Goal: Book appointment/travel/reservation

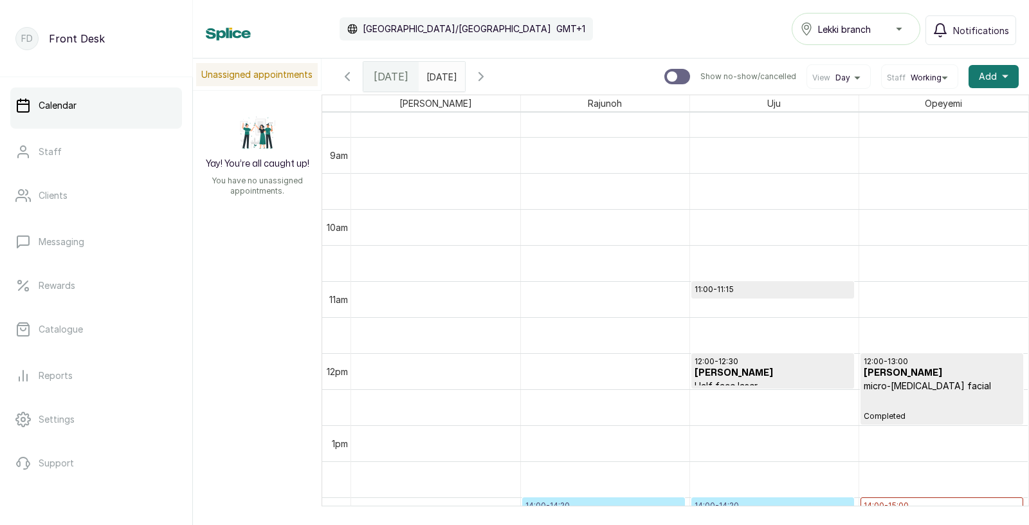
scroll to position [641, 0]
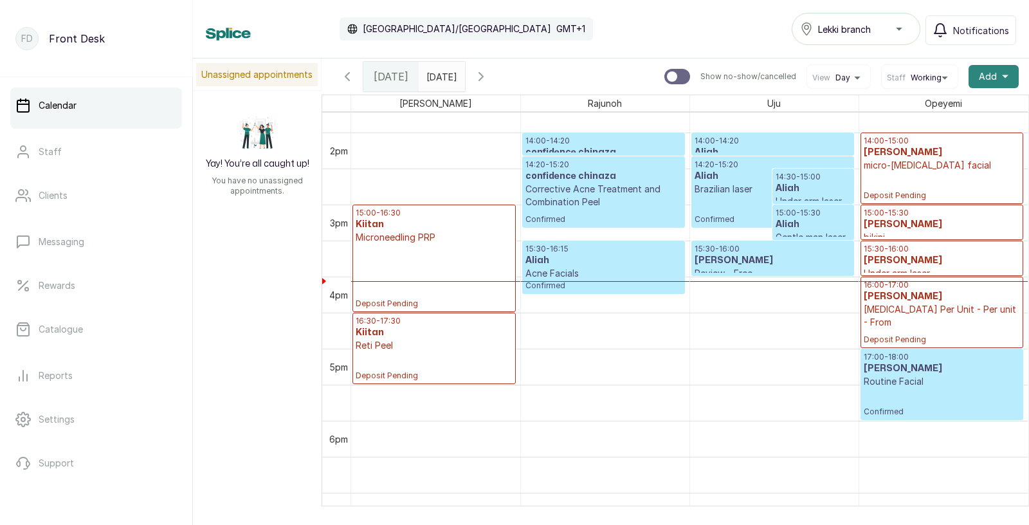
click at [997, 77] on button "Add +" at bounding box center [994, 76] width 50 height 23
click at [940, 111] on span "Add Appointment" at bounding box center [946, 111] width 123 height 15
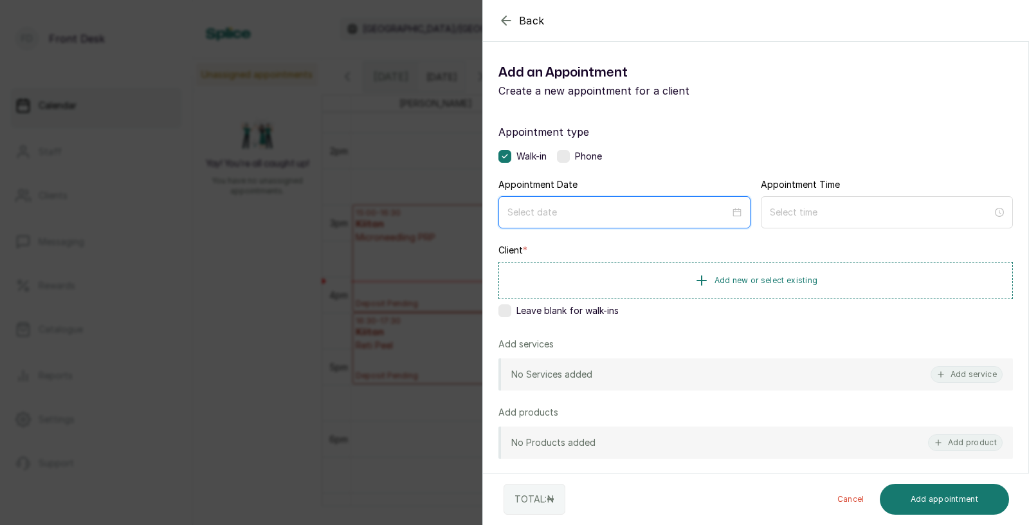
click at [655, 215] on input at bounding box center [618, 212] width 223 height 14
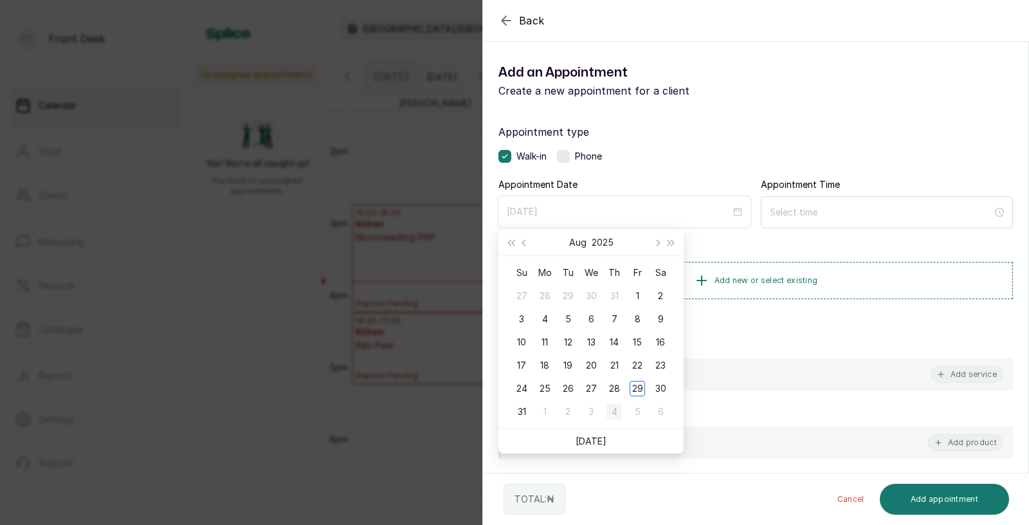
type input "[DATE]"
click at [322, 414] on div "Back Add Appointment Add an Appointment Create a new appointment for a client A…" at bounding box center [514, 262] width 1029 height 525
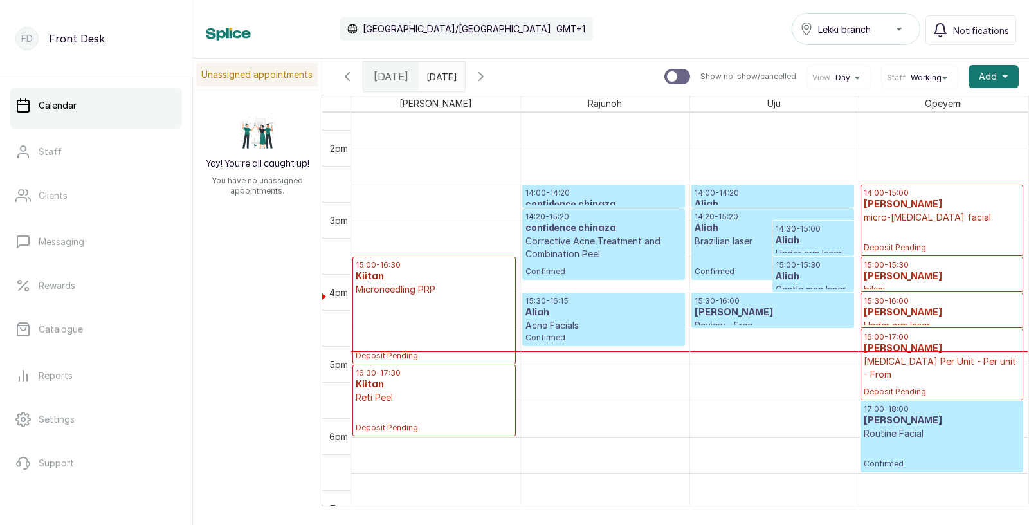
scroll to position [913, 0]
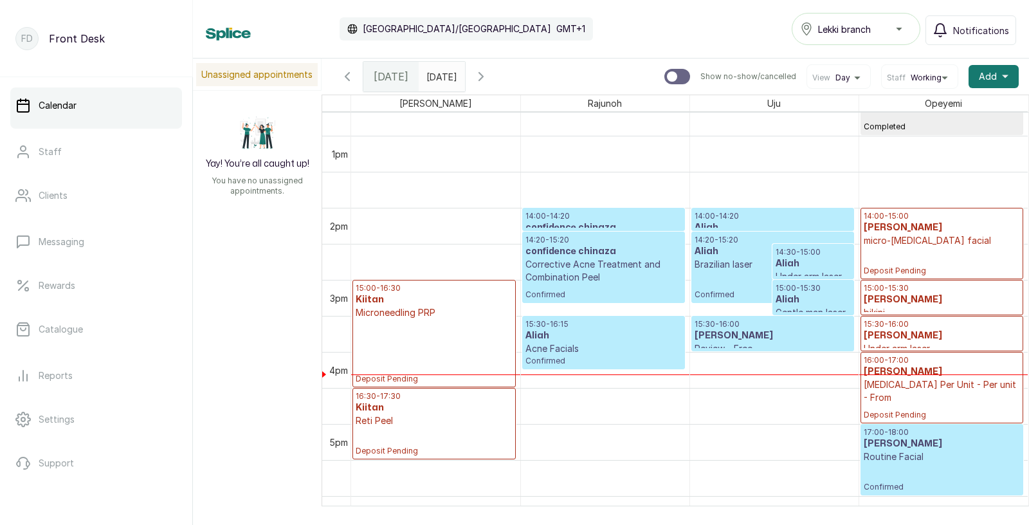
click at [951, 302] on h3 "[PERSON_NAME]" at bounding box center [942, 299] width 157 height 13
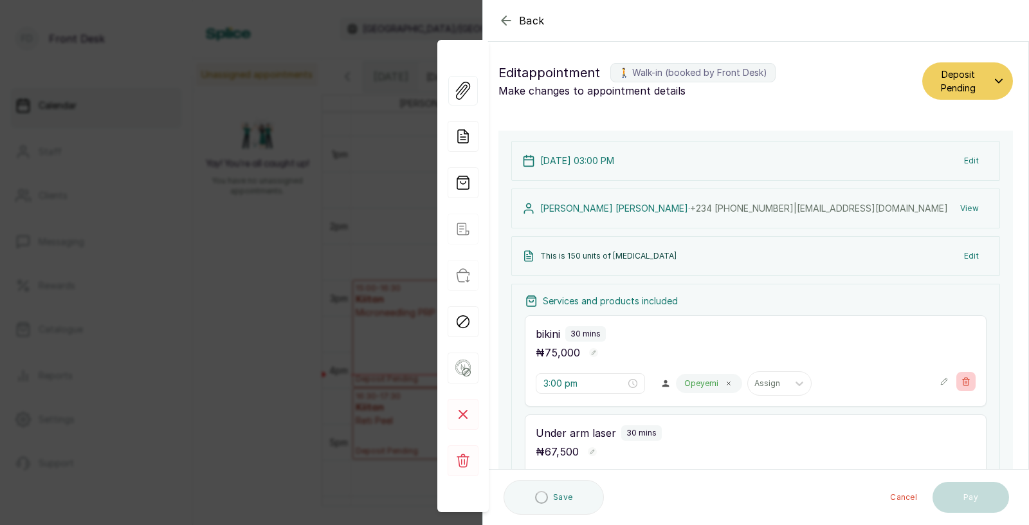
click at [965, 377] on icon "button" at bounding box center [965, 381] width 9 height 9
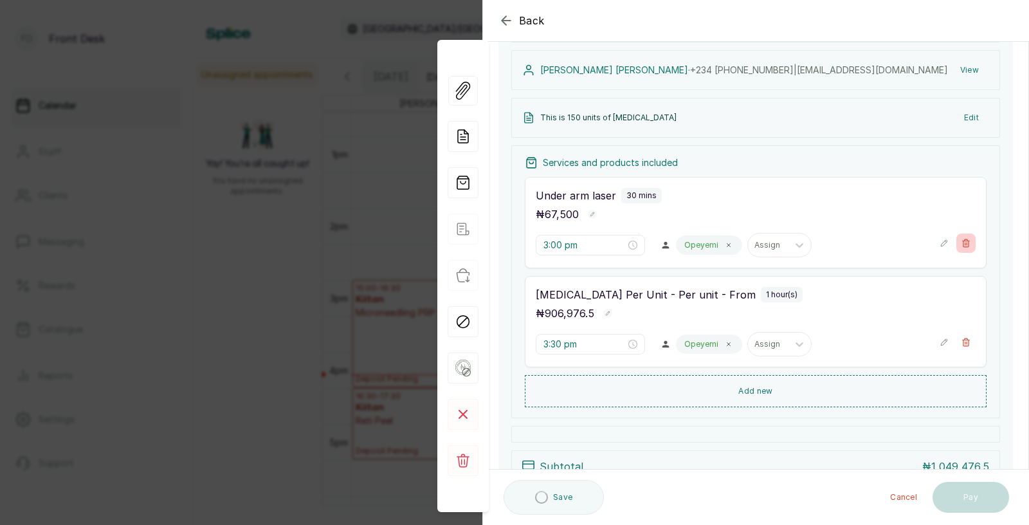
type input "3:30 pm"
type input "4:00 pm"
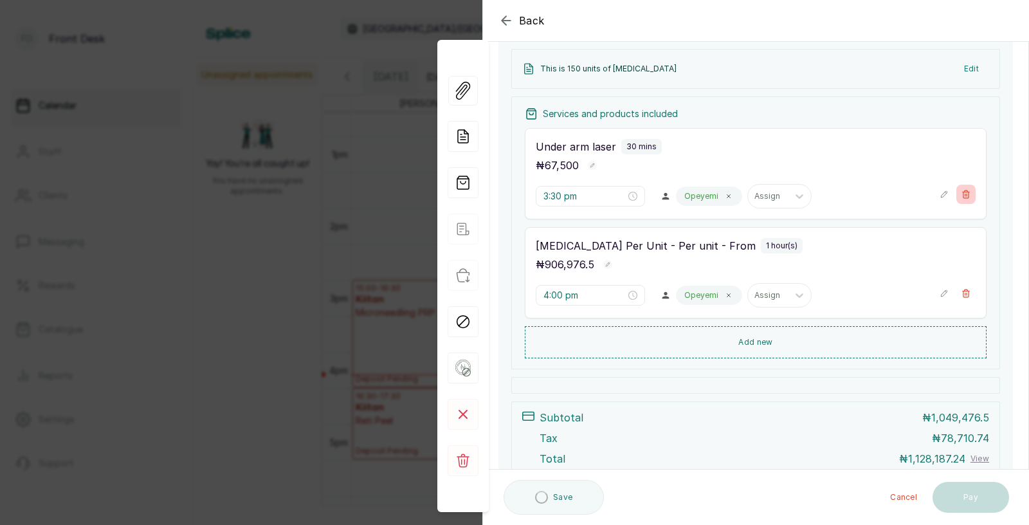
scroll to position [221, 0]
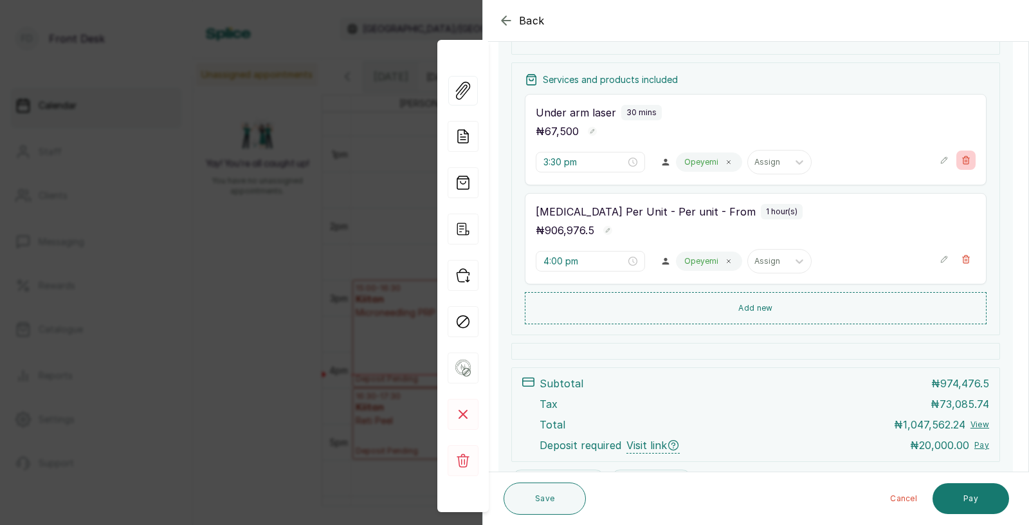
click at [967, 157] on icon "button" at bounding box center [965, 160] width 9 height 9
type input "4:00 pm"
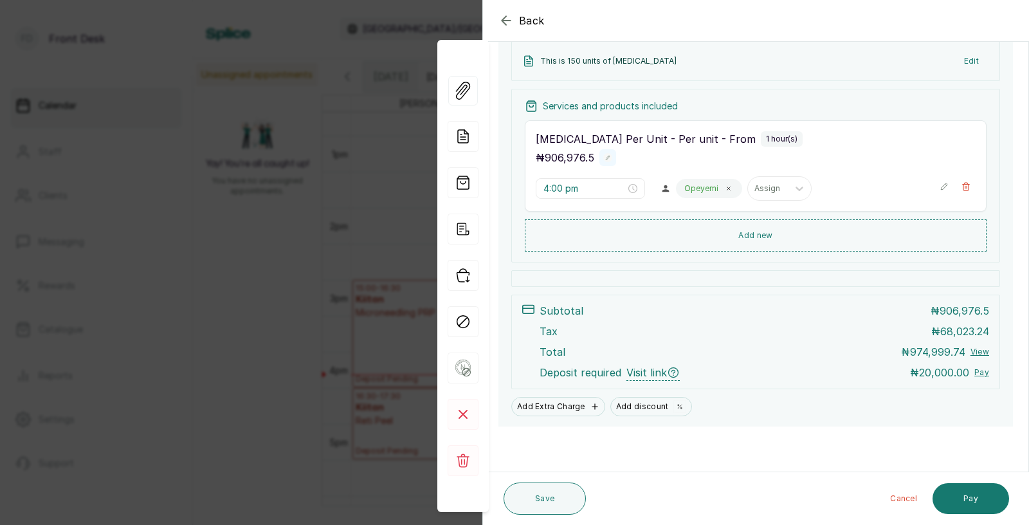
click at [608, 156] on rect "button" at bounding box center [607, 157] width 9 height 9
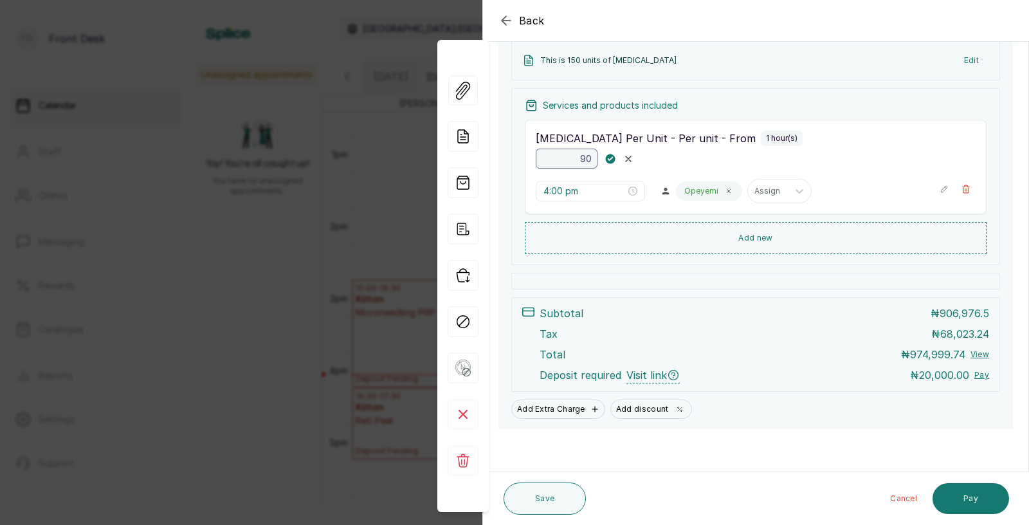
type input "9"
click at [608, 158] on rect "button" at bounding box center [610, 158] width 11 height 11
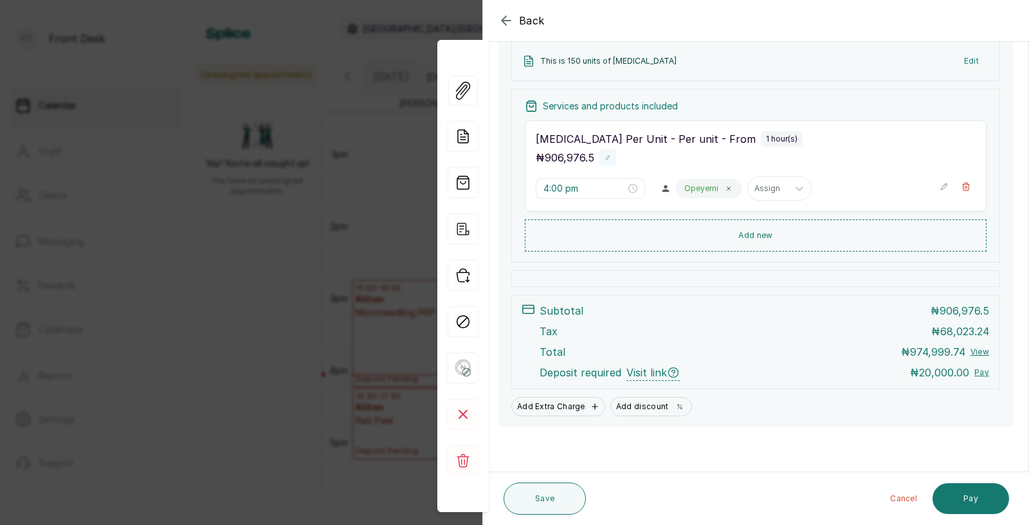
click at [606, 159] on icon "button" at bounding box center [608, 158] width 5 height 5
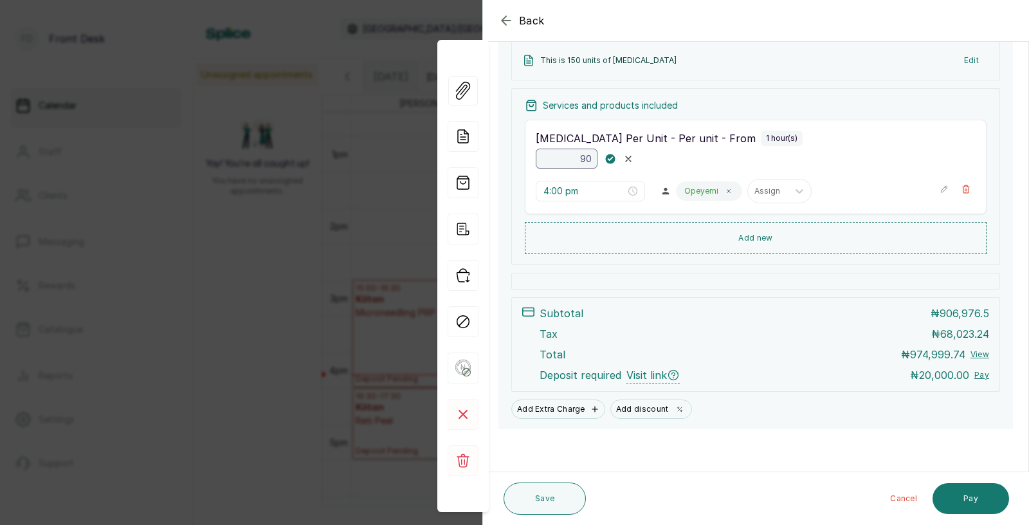
type input "9"
type input "604,651"
click at [610, 159] on icon "button" at bounding box center [610, 158] width 5 height 3
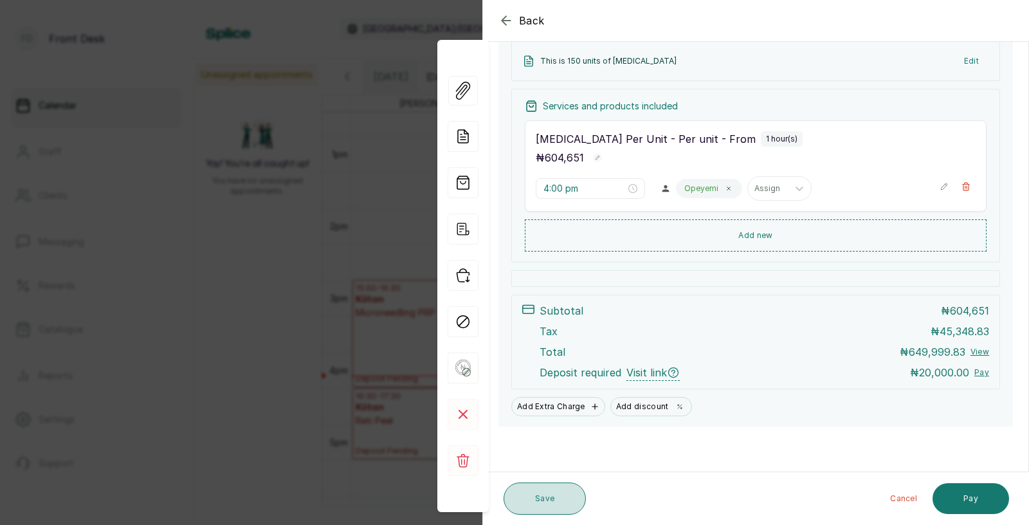
click at [552, 493] on button "Save" at bounding box center [545, 498] width 82 height 32
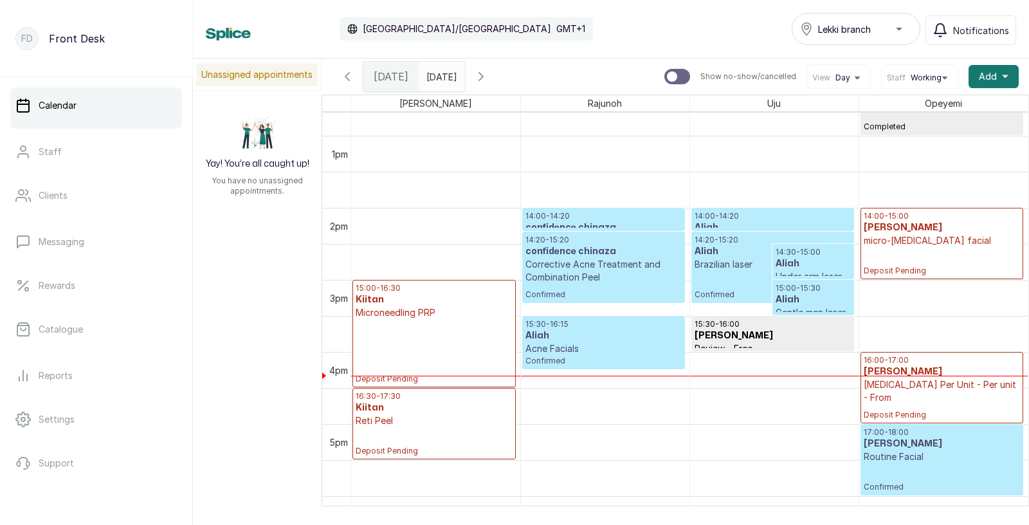
scroll to position [992, 0]
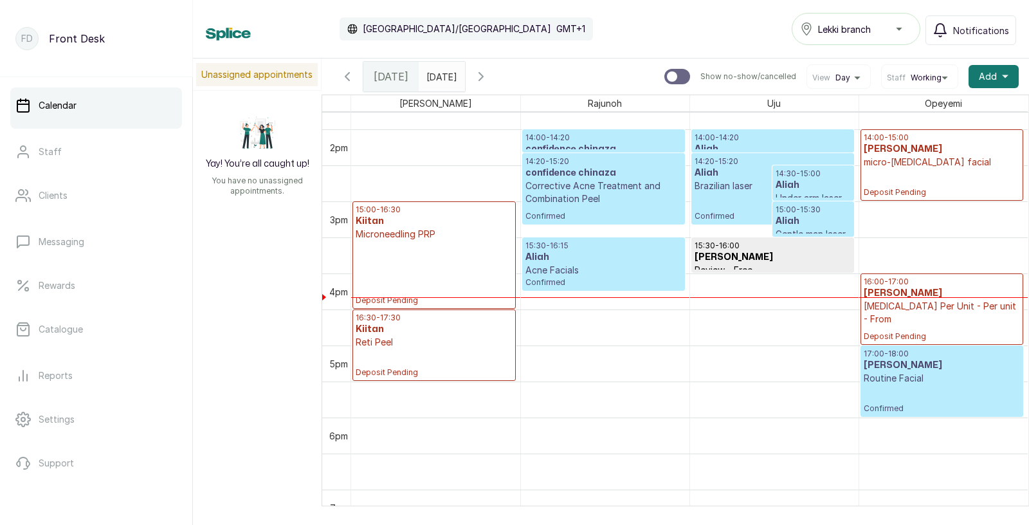
click at [922, 311] on p "[MEDICAL_DATA] Per Unit - Per unit - From" at bounding box center [942, 313] width 157 height 26
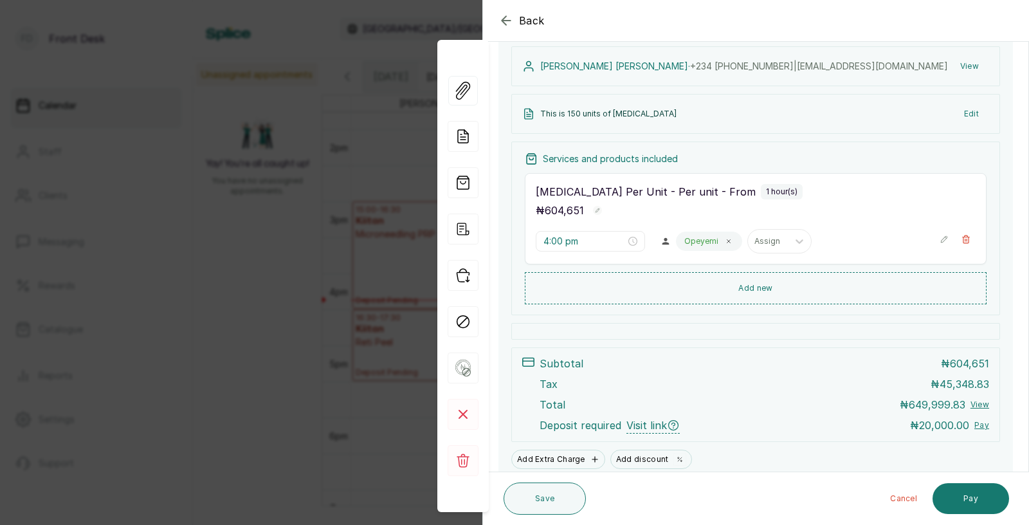
scroll to position [196, 0]
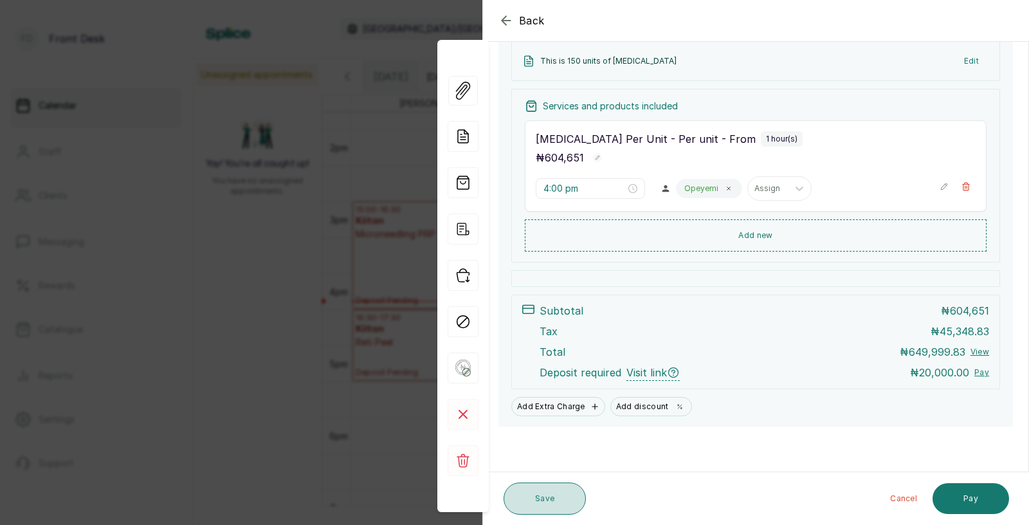
click at [540, 494] on button "Save" at bounding box center [545, 498] width 82 height 32
